Goal: Task Accomplishment & Management: Complete application form

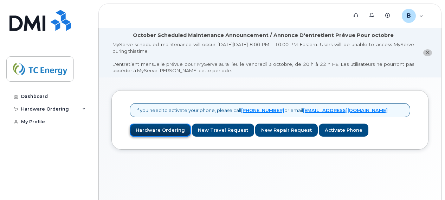
click at [176, 128] on link "Hardware Ordering" at bounding box center [160, 129] width 61 height 13
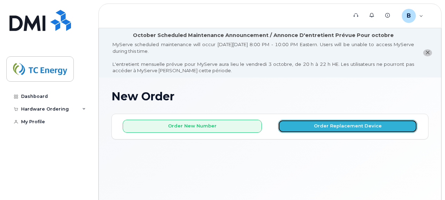
click at [347, 127] on button "Order Replacement Device" at bounding box center [347, 126] width 139 height 13
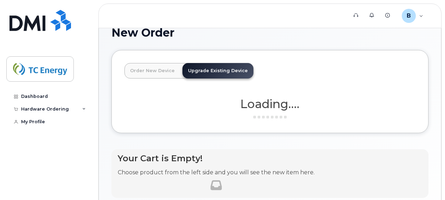
scroll to position [70, 0]
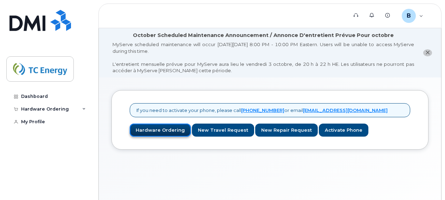
click at [165, 129] on link "Hardware Ordering" at bounding box center [160, 129] width 61 height 13
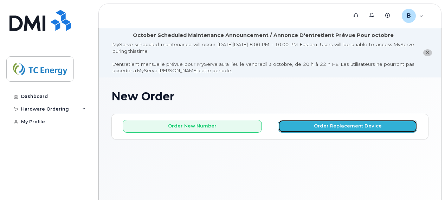
click at [346, 126] on button "Order Replacement Device" at bounding box center [347, 126] width 139 height 13
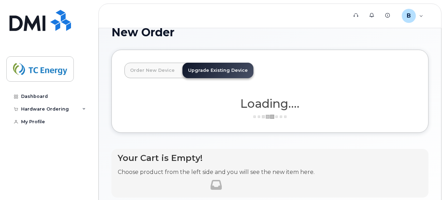
scroll to position [70, 0]
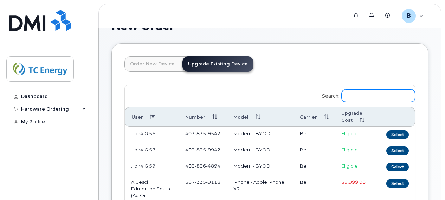
click at [382, 94] on input "Search:" at bounding box center [378, 95] width 73 height 13
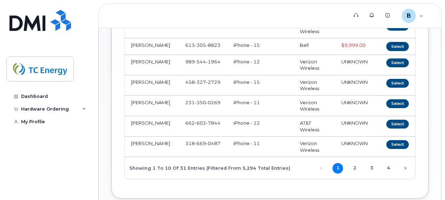
scroll to position [246, 0]
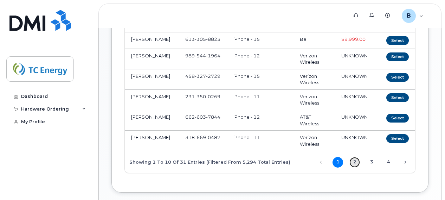
click at [355, 162] on link "2" at bounding box center [355, 162] width 11 height 11
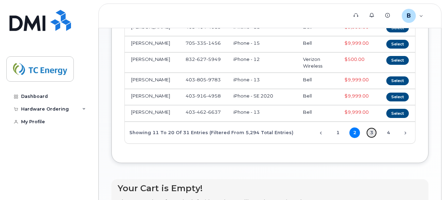
click at [371, 129] on link "3" at bounding box center [371, 132] width 11 height 11
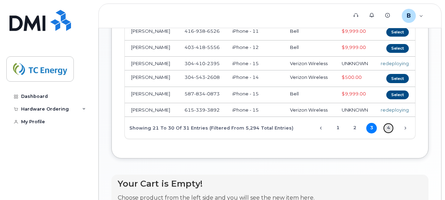
click at [387, 132] on link "4" at bounding box center [388, 128] width 11 height 11
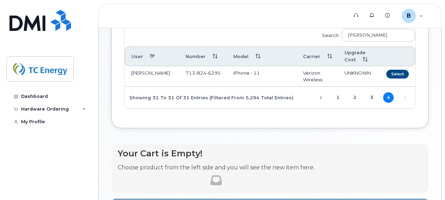
scroll to position [120, 0]
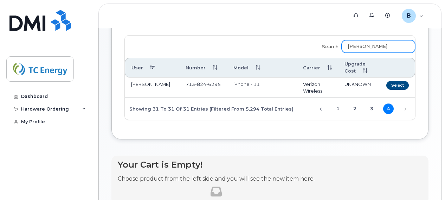
click at [370, 44] on input "joe" at bounding box center [378, 46] width 73 height 13
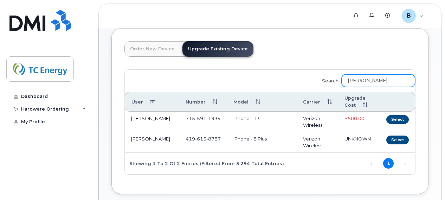
scroll to position [84, 0]
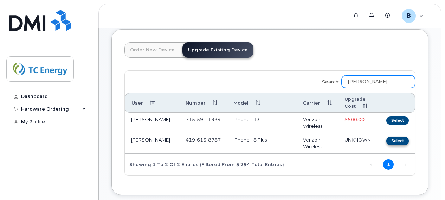
type input "joseph ro"
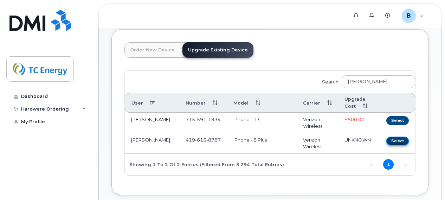
click at [400, 142] on button "Select" at bounding box center [397, 140] width 23 height 9
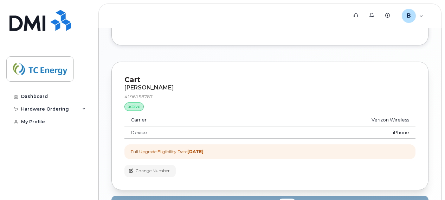
scroll to position [436, 0]
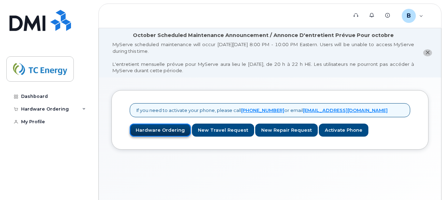
click at [156, 133] on link "Hardware Ordering" at bounding box center [160, 129] width 61 height 13
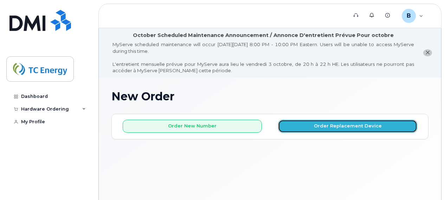
click at [356, 124] on button "Order Replacement Device" at bounding box center [347, 126] width 139 height 13
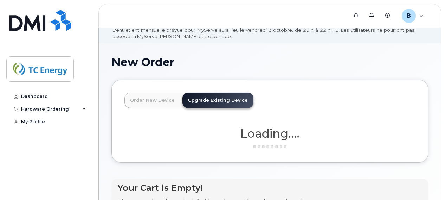
scroll to position [35, 0]
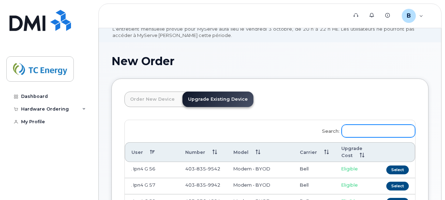
click at [371, 130] on input "Search:" at bounding box center [378, 130] width 73 height 13
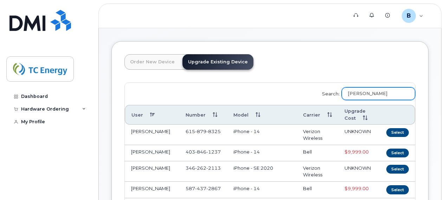
scroll to position [70, 0]
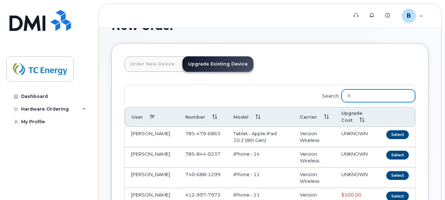
type input "r"
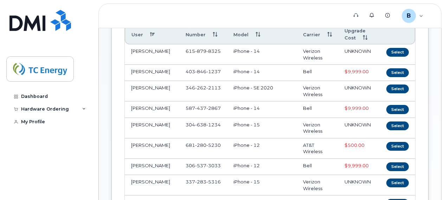
scroll to position [105, 0]
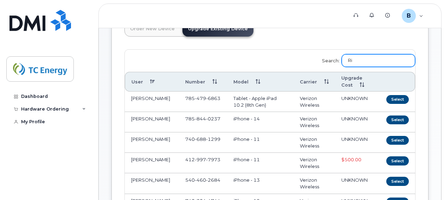
type input "R"
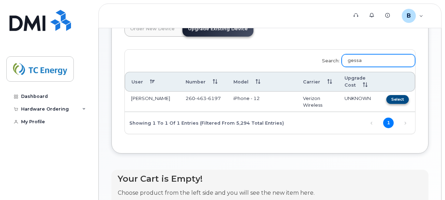
type input "gessa"
click at [395, 98] on button "Select" at bounding box center [397, 99] width 23 height 9
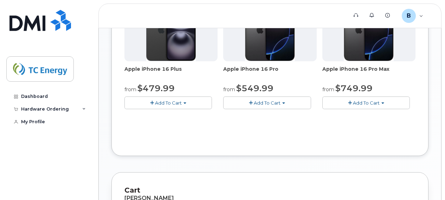
scroll to position [281, 0]
